Goal: Information Seeking & Learning: Learn about a topic

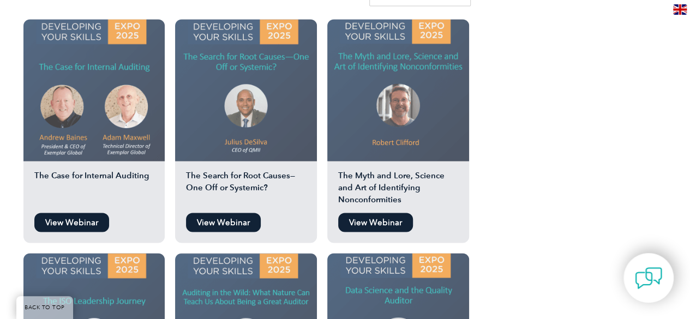
scroll to position [965, 0]
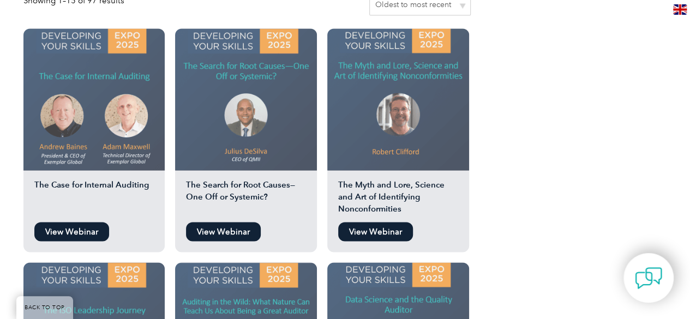
click at [231, 222] on link "View Webinar" at bounding box center [223, 231] width 75 height 19
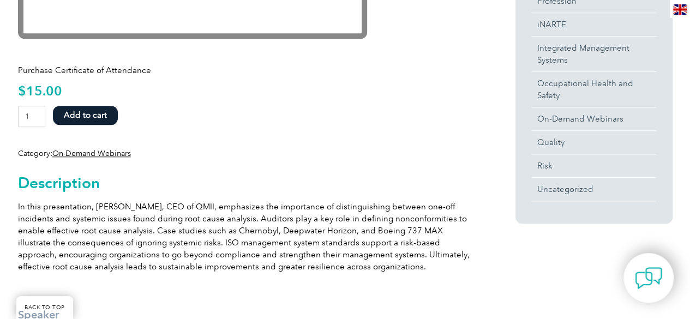
scroll to position [436, 0]
